Goal: Transaction & Acquisition: Purchase product/service

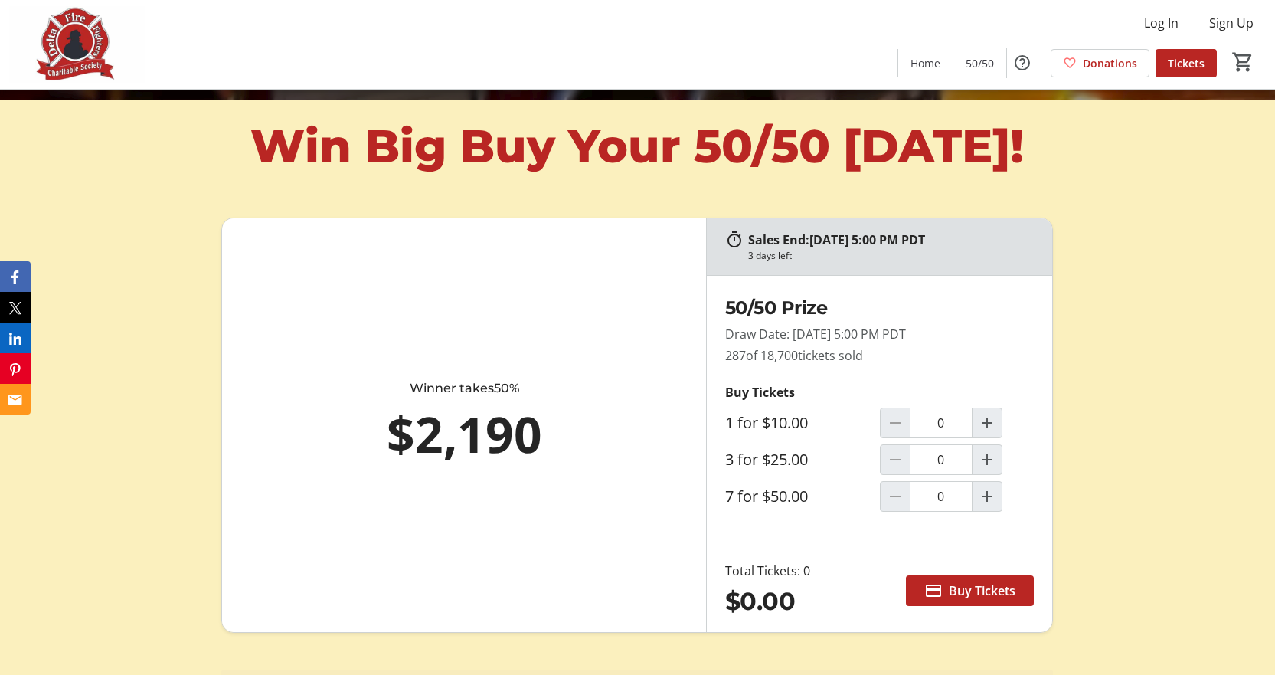
scroll to position [613, 0]
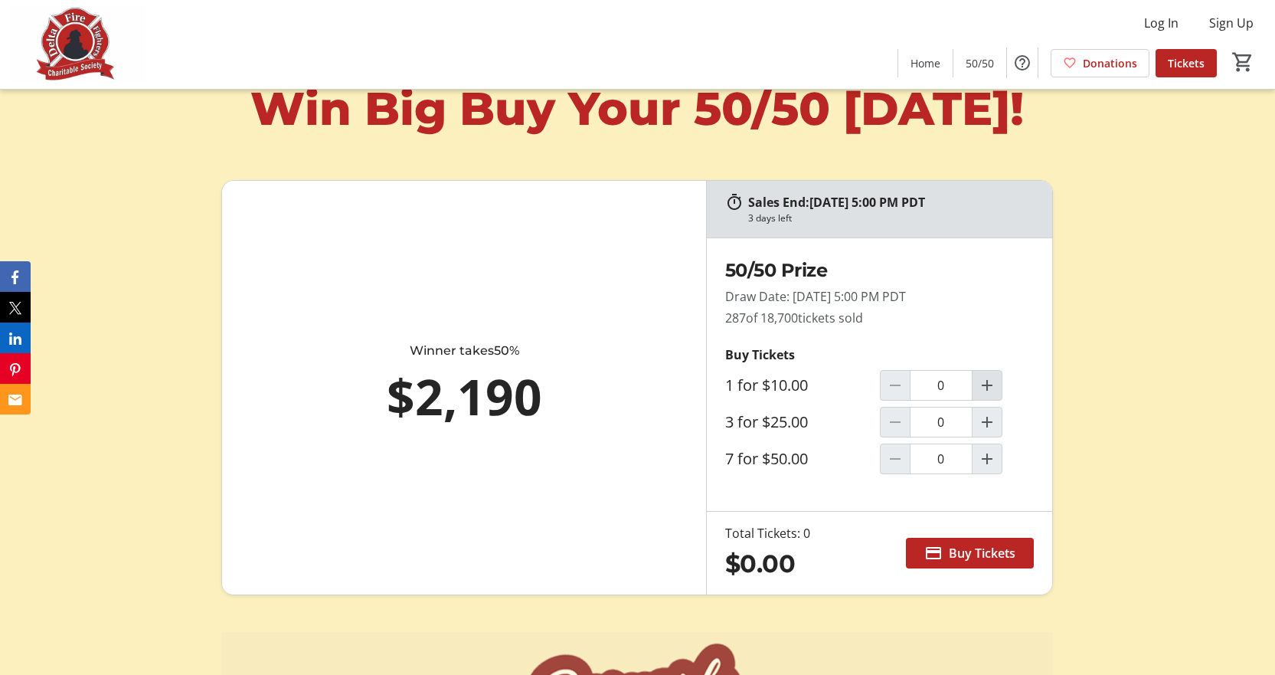
click at [985, 395] on mat-icon "Increment by one" at bounding box center [987, 385] width 18 height 18
type input "1"
click at [962, 562] on span "Buy Tickets" at bounding box center [982, 553] width 67 height 18
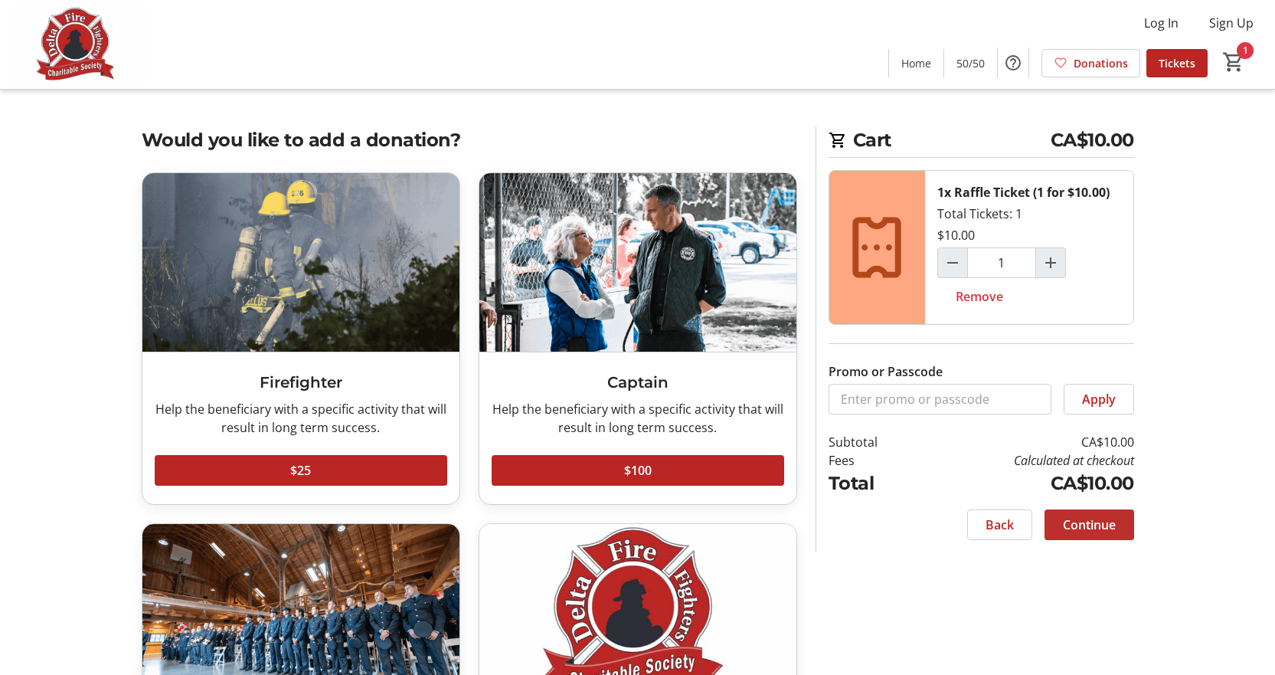
click at [1059, 524] on span at bounding box center [1090, 524] width 90 height 37
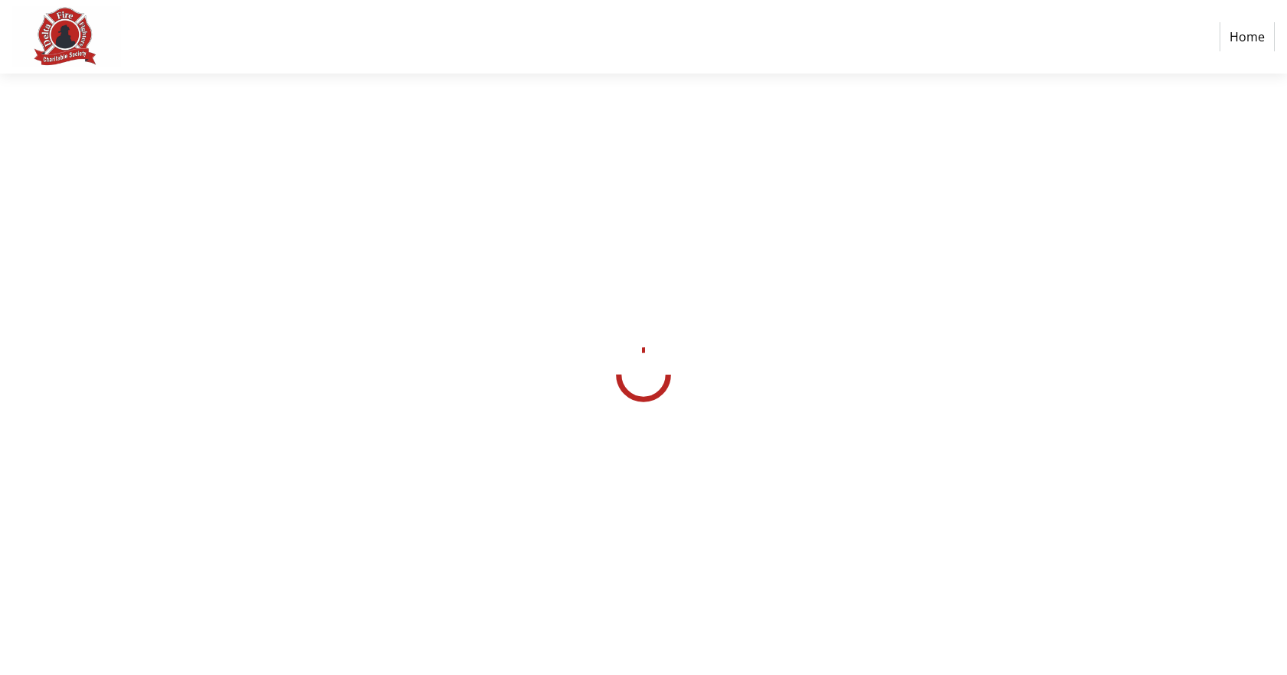
select select "CA"
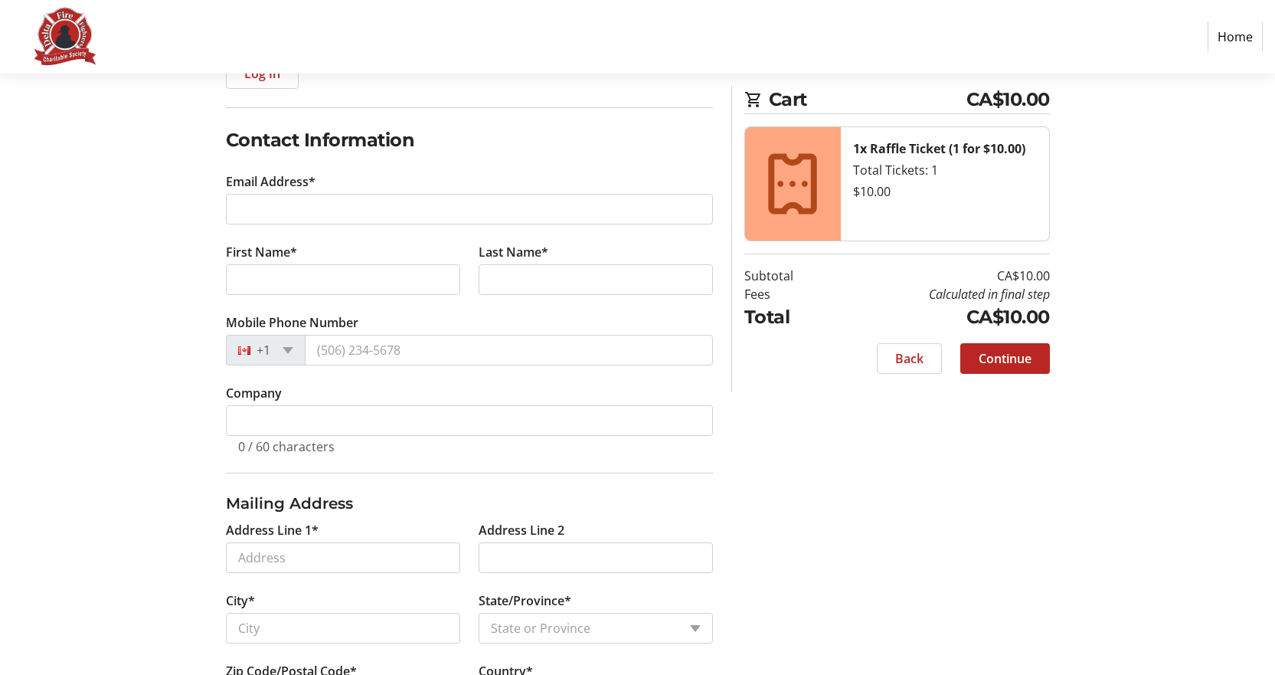
scroll to position [188, 0]
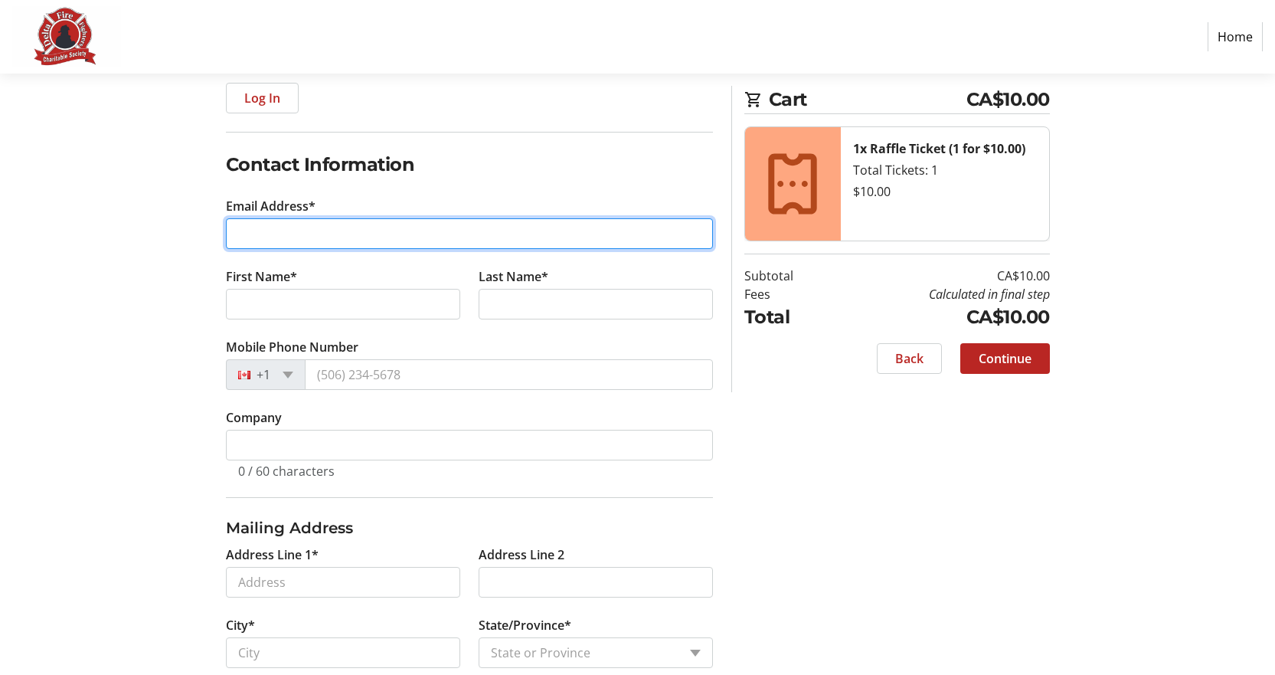
click at [291, 228] on input "Email Address*" at bounding box center [469, 233] width 487 height 31
type input "[EMAIL_ADDRESS][DOMAIN_NAME]"
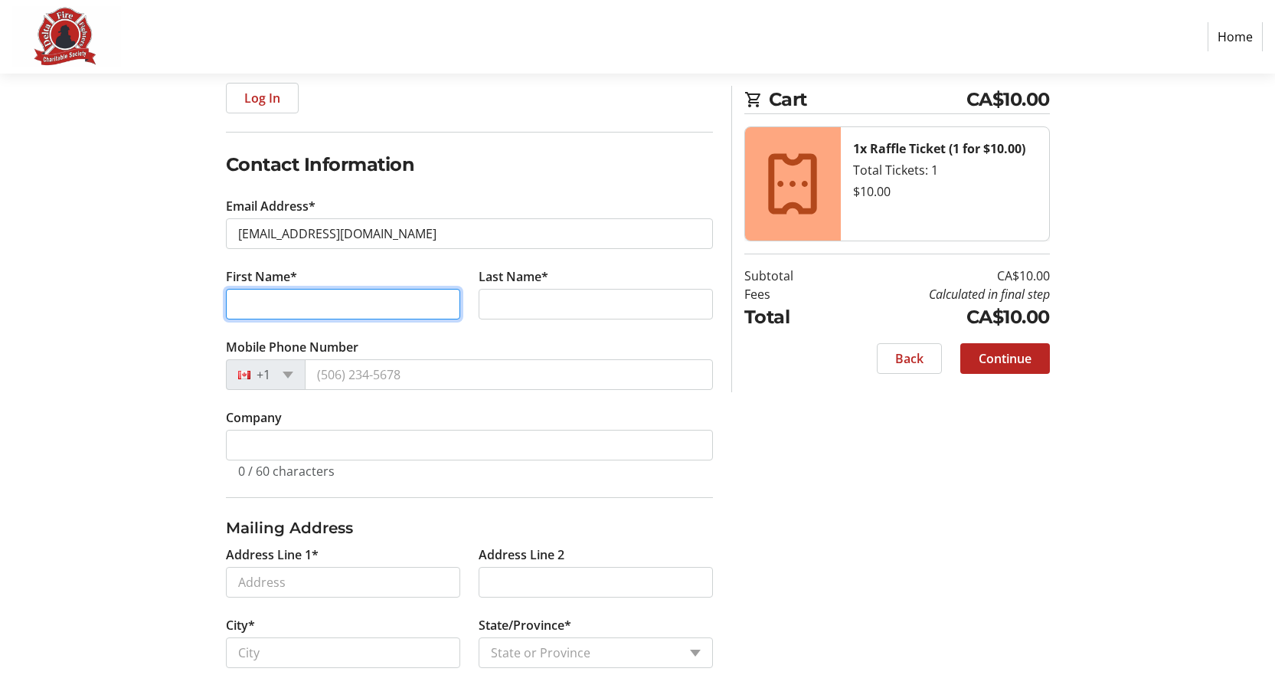
type input "[PERSON_NAME]"
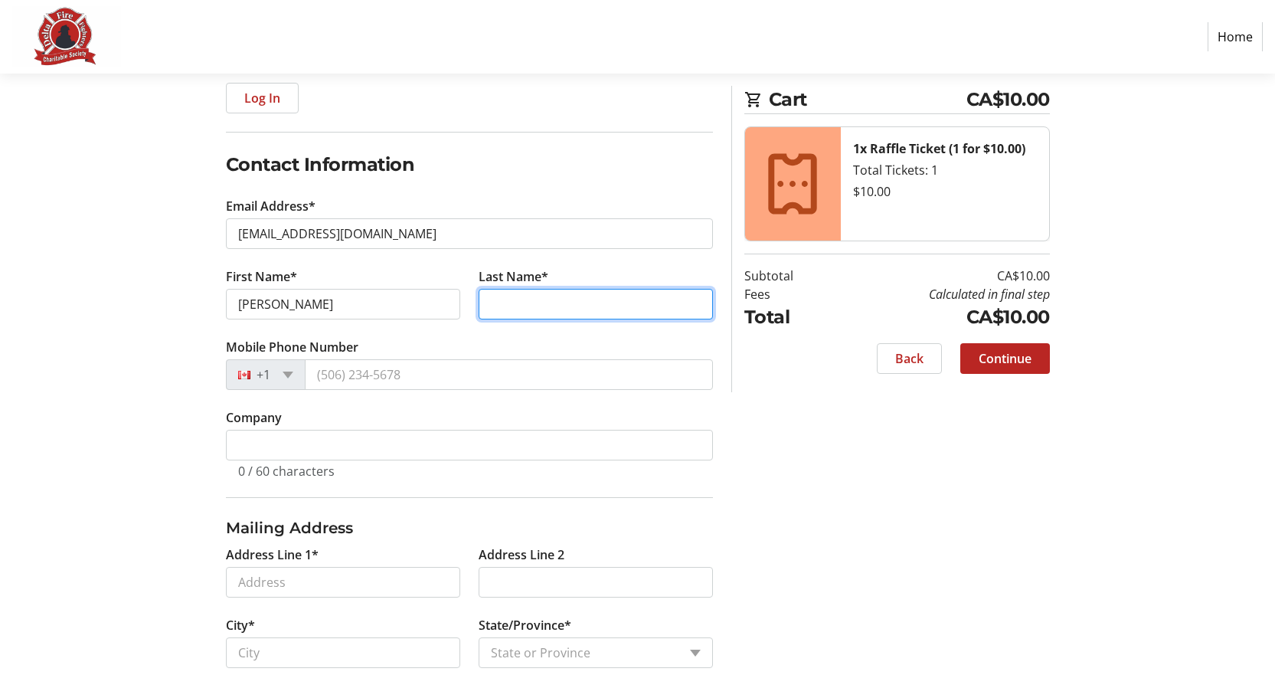
type input "[PERSON_NAME]"
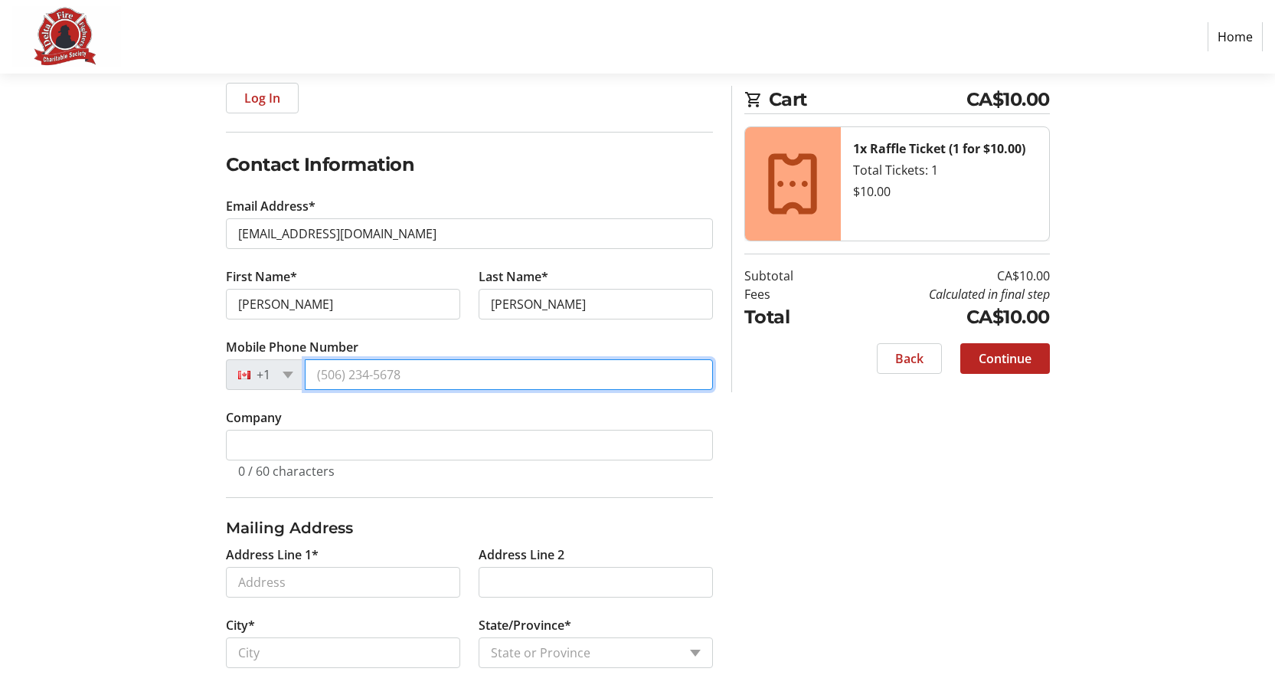
type input "[PHONE_NUMBER]"
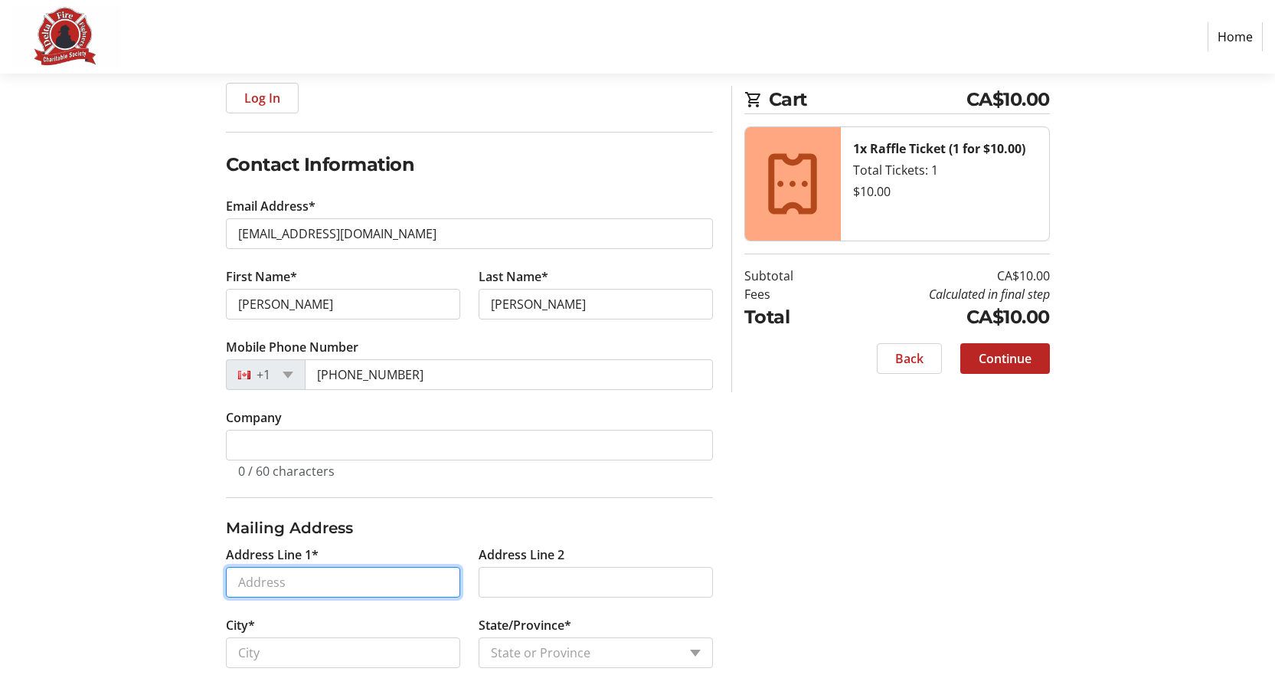
type input "[STREET_ADDRESS]"
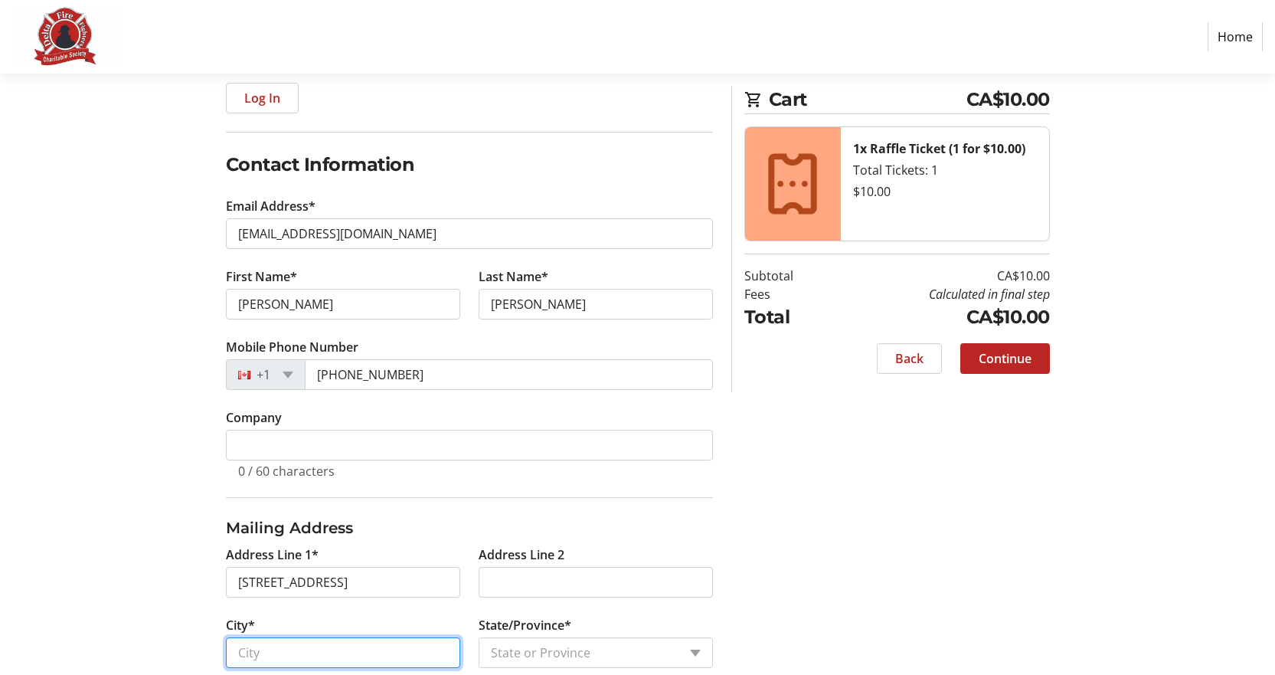
type input "[GEOGRAPHIC_DATA]"
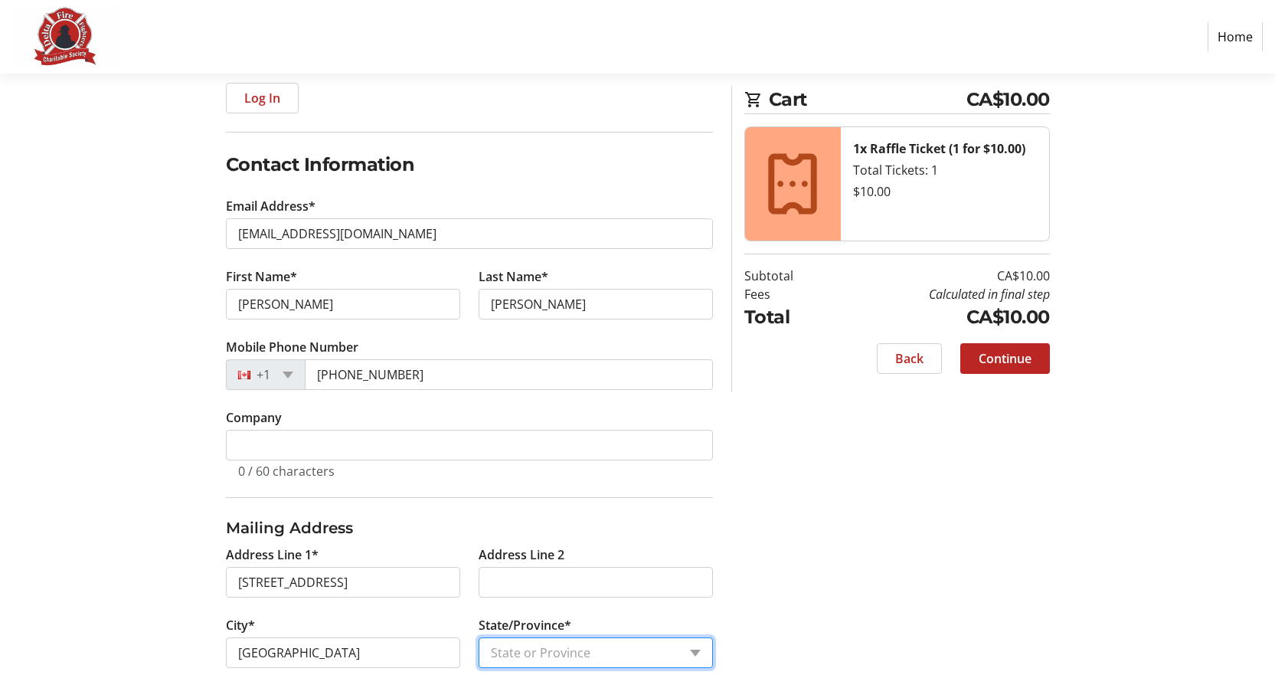
select select "BC"
type input "V3S 8C2"
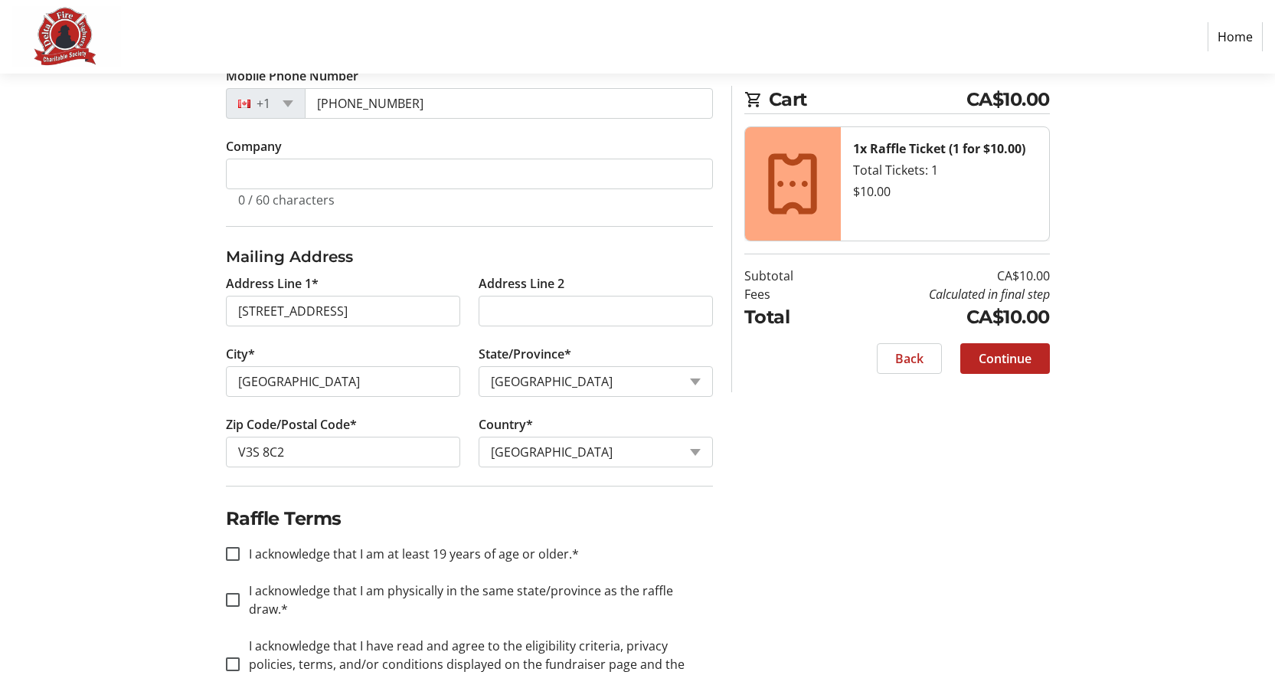
scroll to position [495, 0]
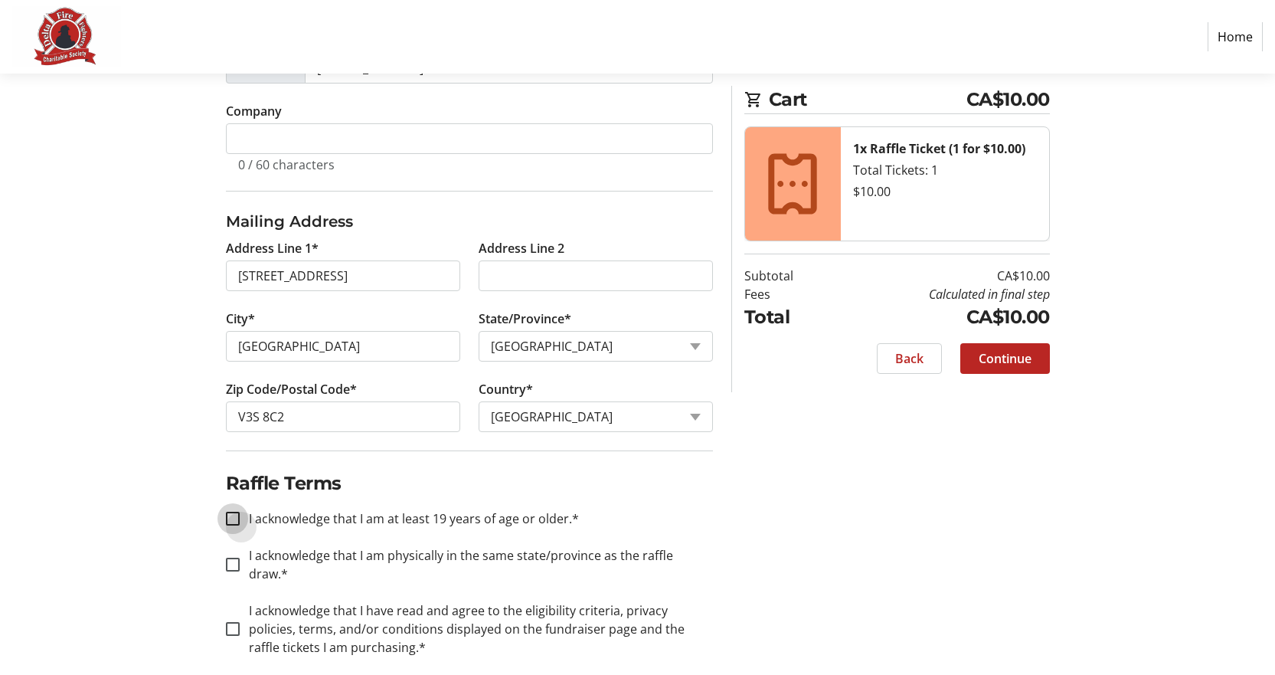
click at [234, 515] on input "I acknowledge that I am at least 19 years of age or older.*" at bounding box center [233, 519] width 14 height 14
checkbox input "true"
click at [233, 558] on input "I acknowledge that I am physically in the same state/province as the raffle dra…" at bounding box center [233, 565] width 14 height 14
checkbox input "true"
click at [231, 622] on input "I acknowledge that I have read and agree to the eligibility criteria, privacy p…" at bounding box center [233, 629] width 14 height 14
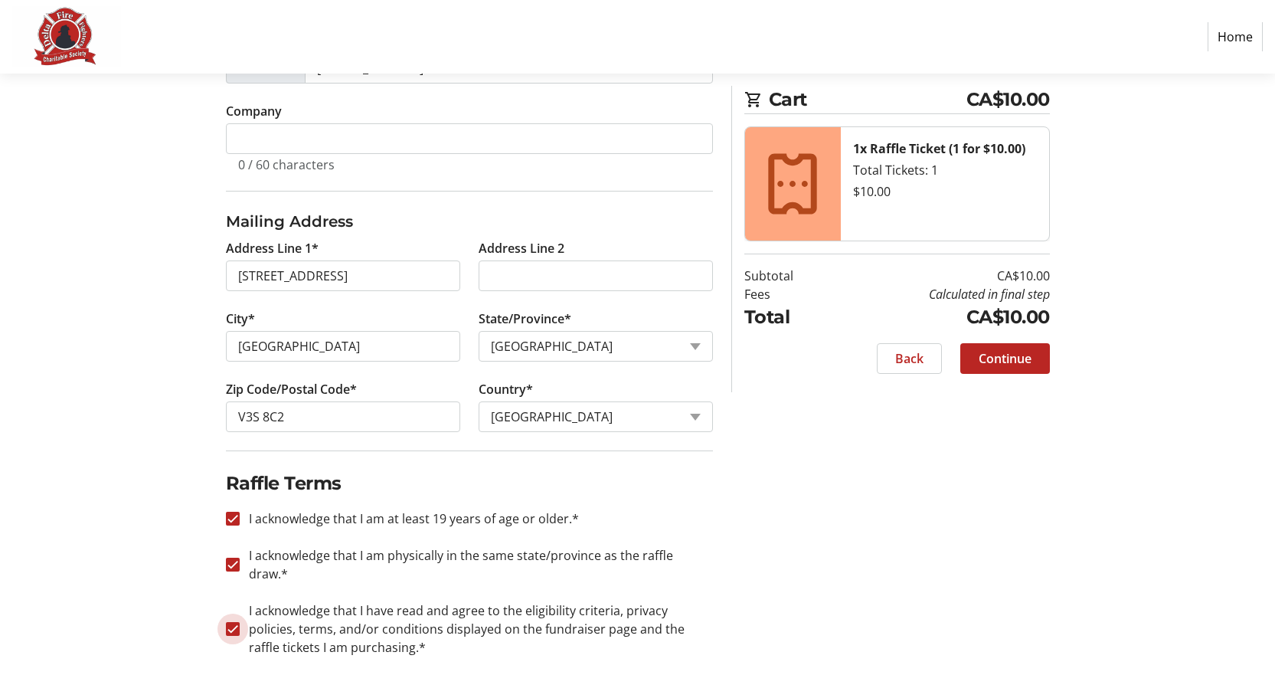
checkbox input "true"
click at [1013, 358] on span "Continue" at bounding box center [1005, 358] width 53 height 18
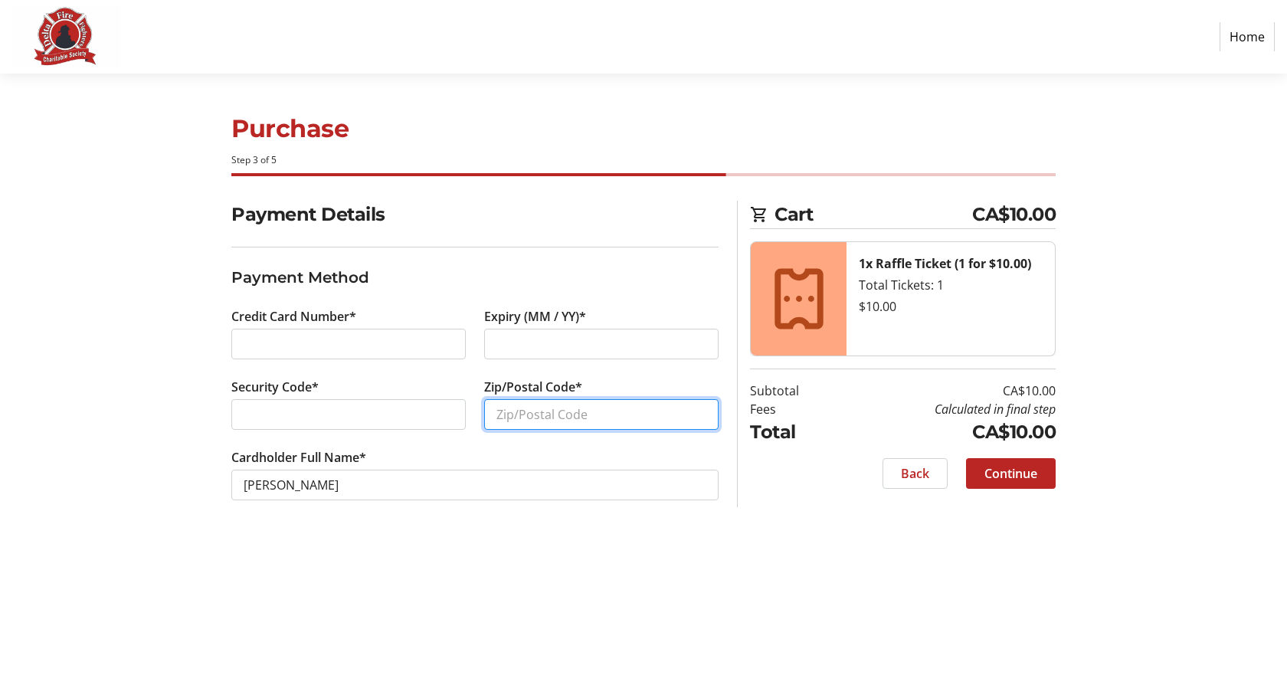
click at [516, 417] on input "Zip/Postal Code*" at bounding box center [601, 414] width 234 height 31
click at [512, 414] on input "v3s8c2" at bounding box center [601, 414] width 234 height 31
click at [512, 411] on input "v3s8c2" at bounding box center [601, 414] width 234 height 31
type input "v3s 8c2"
